Goal: Task Accomplishment & Management: Use online tool/utility

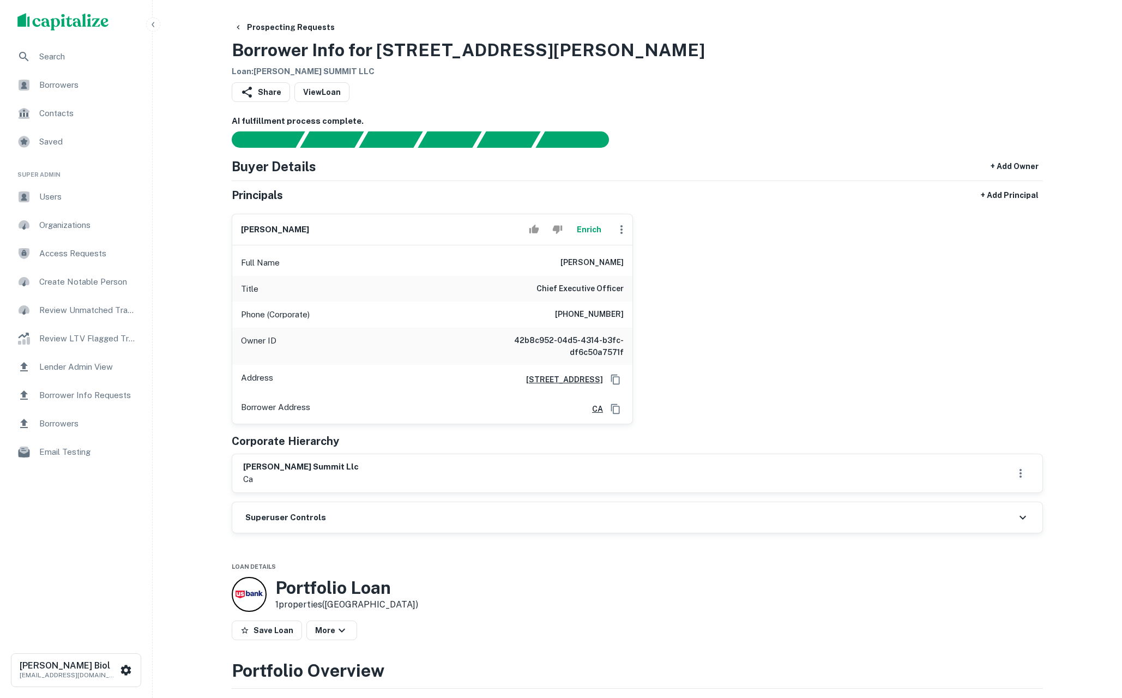
click at [788, 298] on div "jay paul Enrich Full Name jay paul Title Chief Executive Officer Phone (Corpora…" at bounding box center [633, 314] width 820 height 219
click at [794, 85] on div "Share View Loan" at bounding box center [637, 94] width 811 height 24
click at [594, 227] on button "Enrich" at bounding box center [588, 230] width 35 height 22
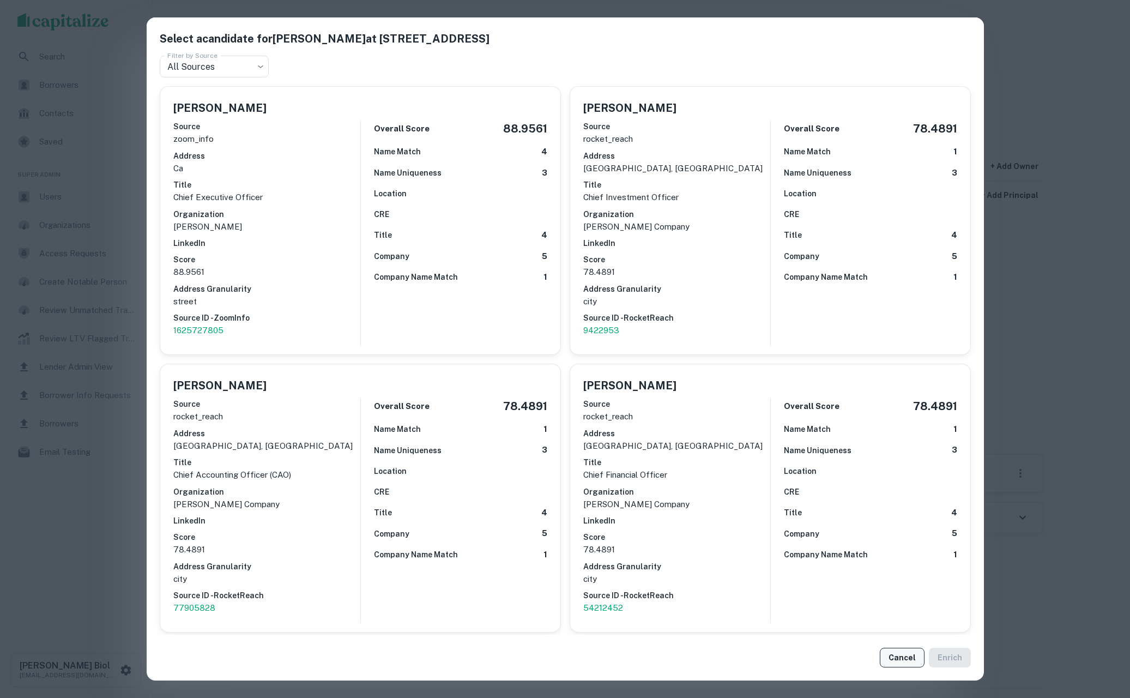
click at [902, 656] on button "Cancel" at bounding box center [902, 658] width 45 height 20
